Goal: Task Accomplishment & Management: Use online tool/utility

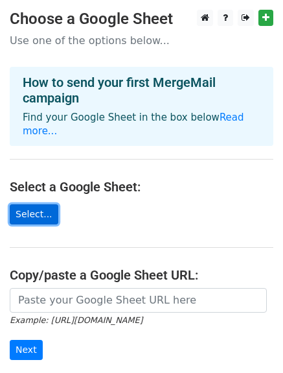
click at [36, 207] on link "Select..." at bounding box center [34, 214] width 49 height 20
click at [39, 204] on link "Select..." at bounding box center [34, 214] width 49 height 20
click at [34, 204] on link "Select..." at bounding box center [34, 214] width 49 height 20
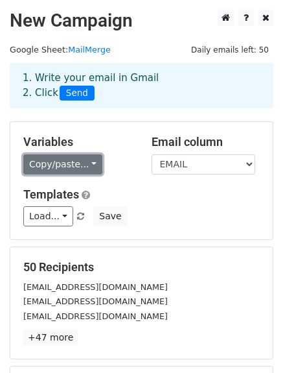
click at [84, 165] on link "Copy/paste..." at bounding box center [62, 164] width 79 height 20
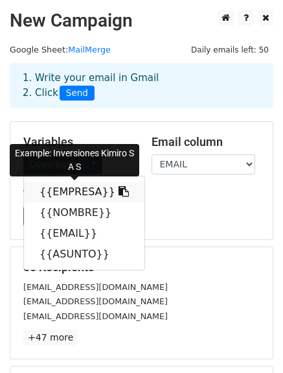
click at [119, 191] on icon at bounding box center [124, 191] width 10 height 10
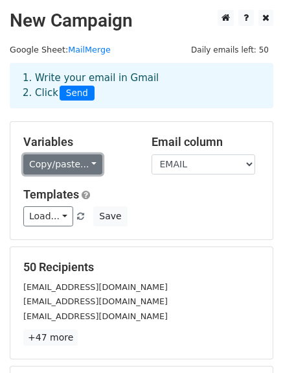
click at [41, 163] on link "Copy/paste..." at bounding box center [62, 164] width 79 height 20
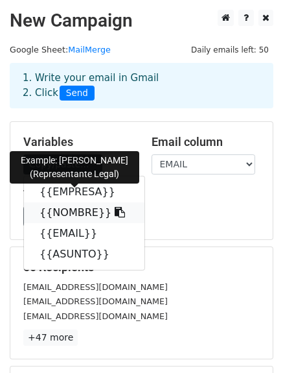
click at [51, 210] on link "{{NOMBRE}}" at bounding box center [84, 212] width 121 height 21
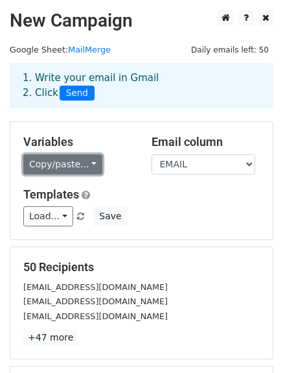
click at [60, 163] on link "Copy/paste..." at bounding box center [62, 164] width 79 height 20
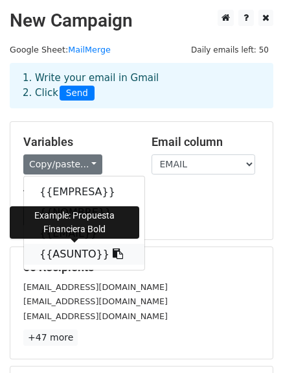
click at [53, 260] on link "{{ASUNTO}}" at bounding box center [84, 254] width 121 height 21
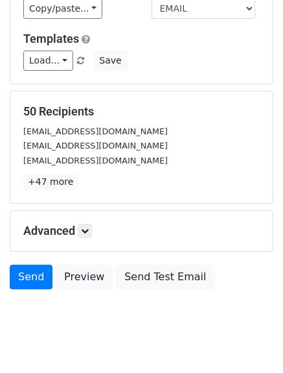
scroll to position [180, 0]
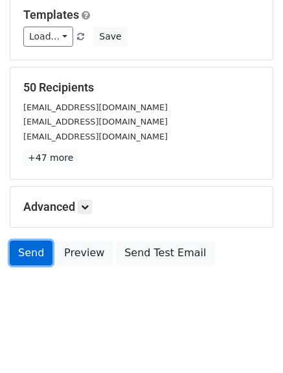
click at [36, 247] on link "Send" at bounding box center [31, 253] width 43 height 25
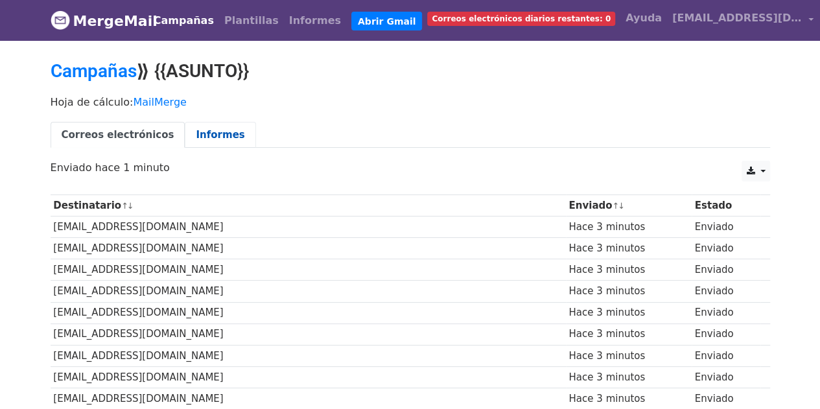
click at [210, 129] on font "Informes" at bounding box center [220, 135] width 49 height 12
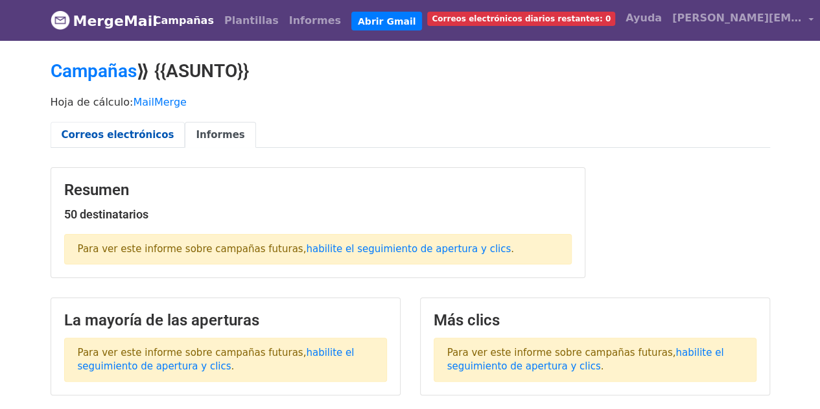
click at [114, 130] on font "Correos electrónicos" at bounding box center [118, 135] width 113 height 12
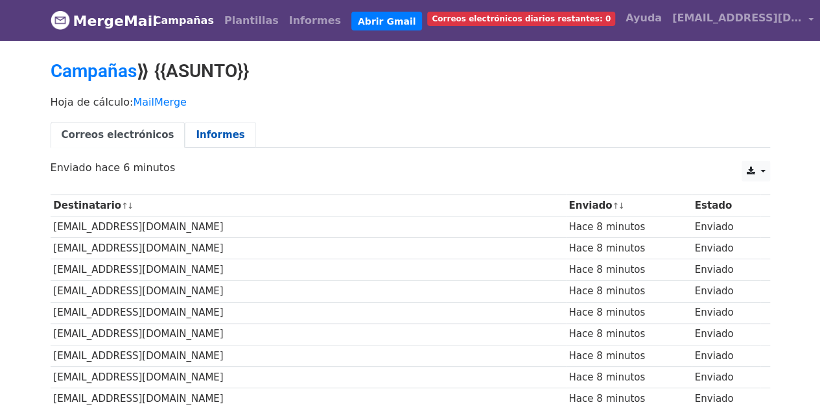
click at [200, 129] on font "Informes" at bounding box center [220, 135] width 49 height 12
